Goal: Information Seeking & Learning: Learn about a topic

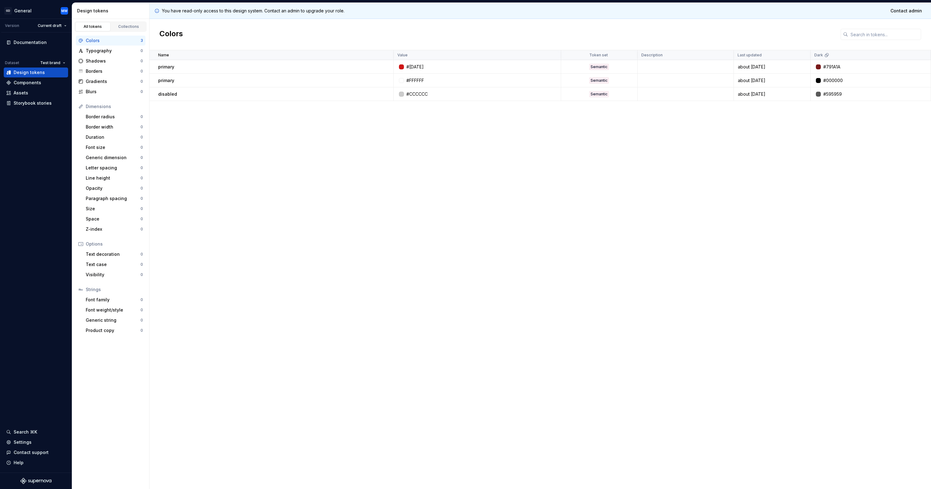
click at [462, 186] on div "Name Value Token set Description Last updated Dark primary #CE1515 Semantic abo…" at bounding box center [539, 269] width 781 height 438
click at [870, 36] on input "text" at bounding box center [884, 34] width 73 height 11
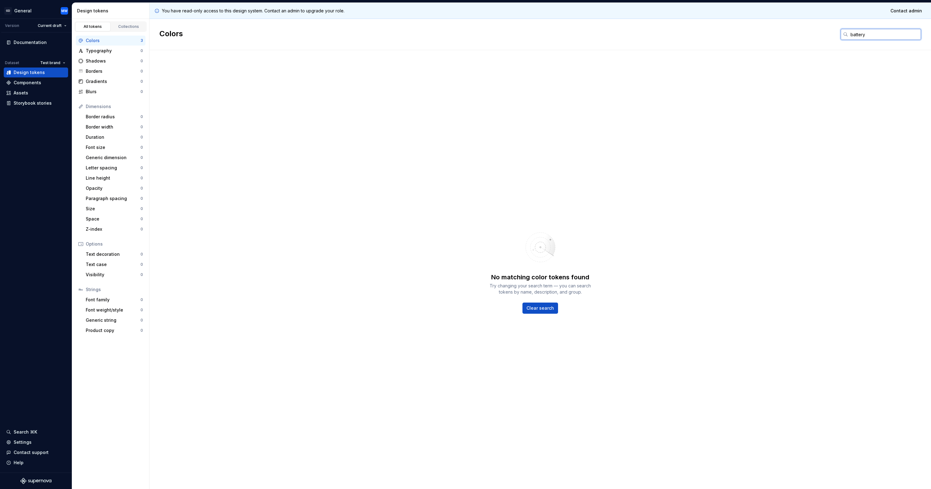
type input "battery"
click at [347, 183] on div "No matching color tokens found Try changing your search term — you can search t…" at bounding box center [539, 269] width 781 height 438
click at [23, 11] on html "GD General MW Version Current draft Documentation Dataset Test brand Design tok…" at bounding box center [465, 244] width 931 height 489
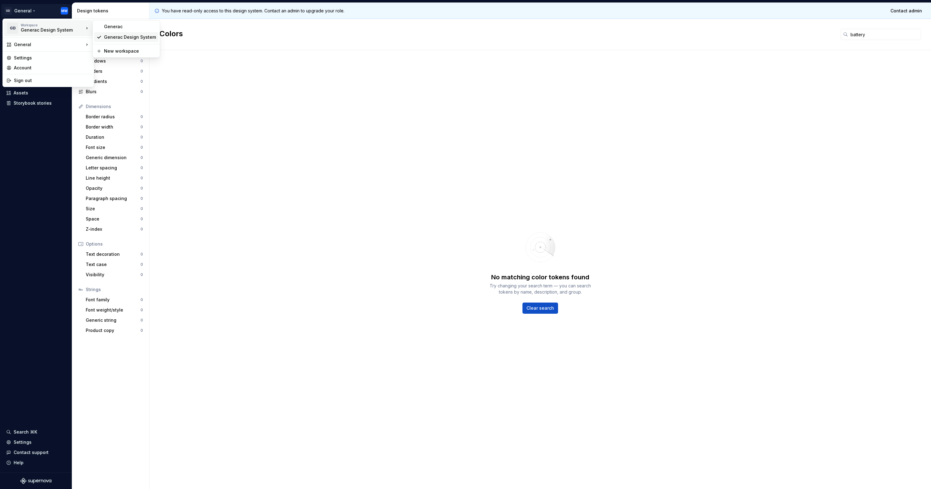
click at [119, 39] on div "Generac Design System" at bounding box center [130, 37] width 52 height 6
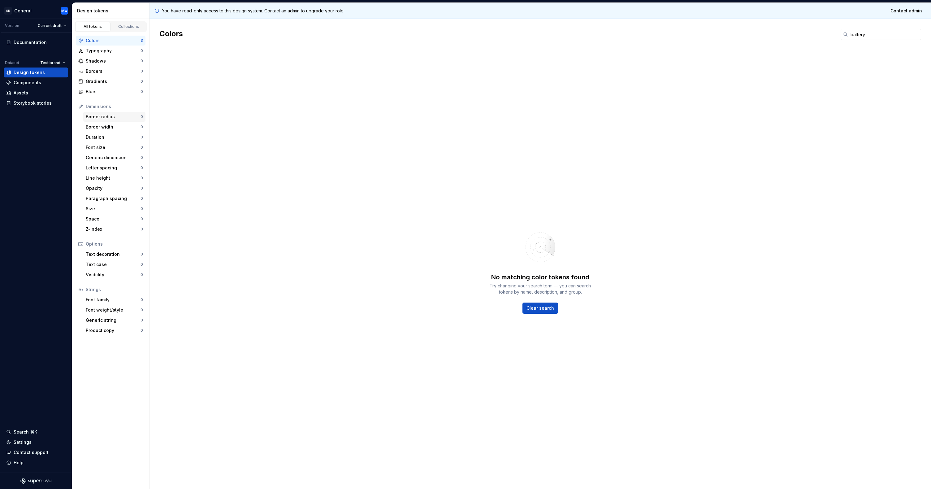
click at [101, 115] on div "Border radius" at bounding box center [113, 117] width 55 height 6
